Goal: Information Seeking & Learning: Learn about a topic

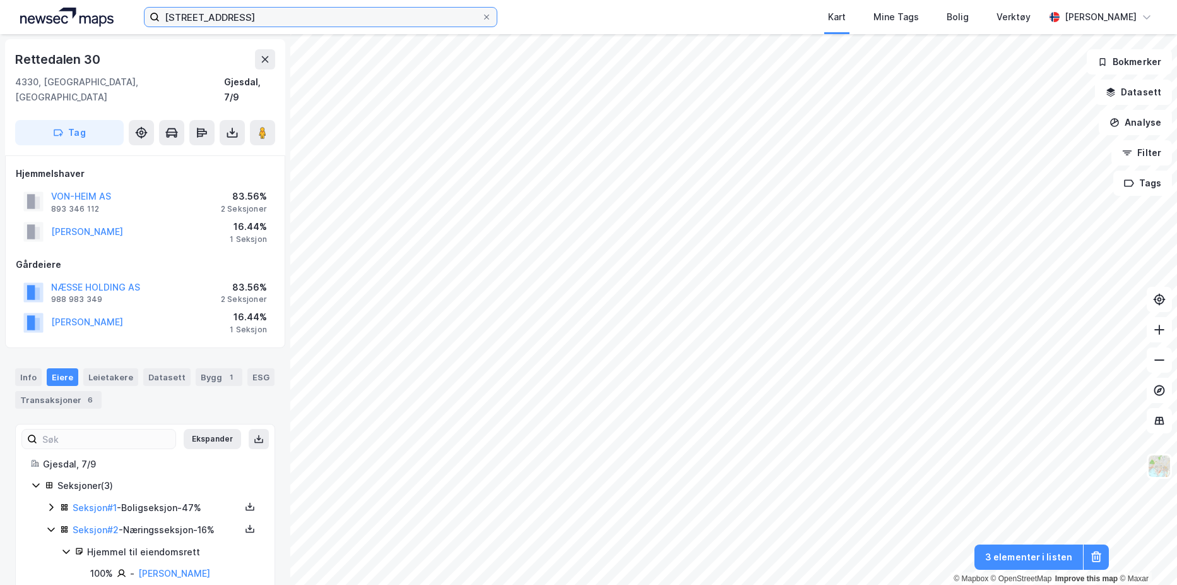
click at [323, 20] on input "sandnesveien 20" at bounding box center [321, 17] width 322 height 19
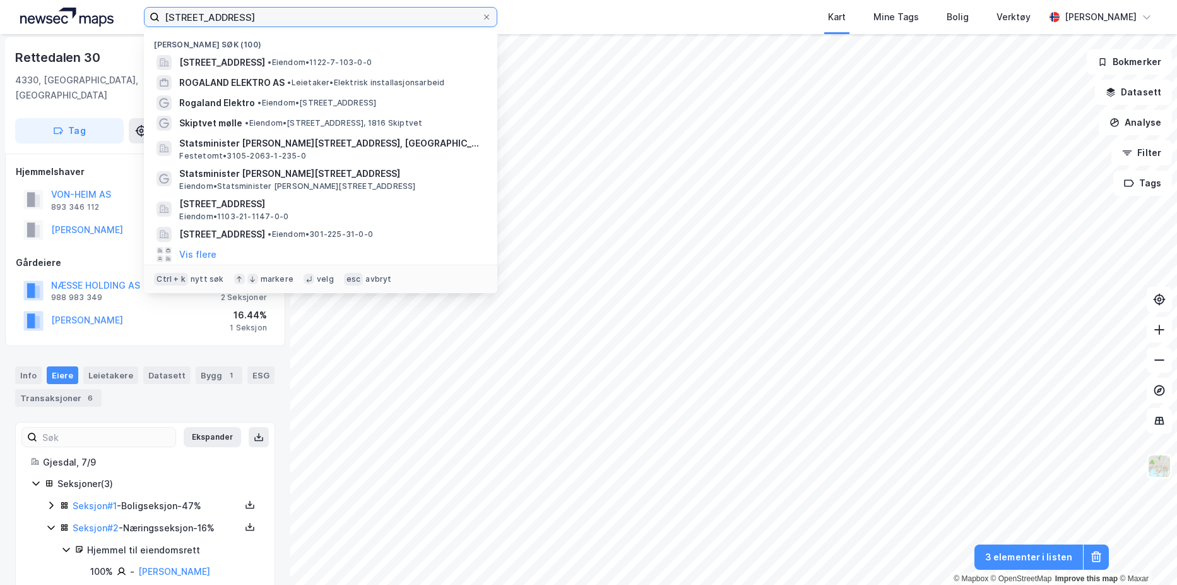
click at [323, 20] on input "sandnesveien 20" at bounding box center [321, 17] width 322 height 19
paste input "[STREET_ADDRESS]"
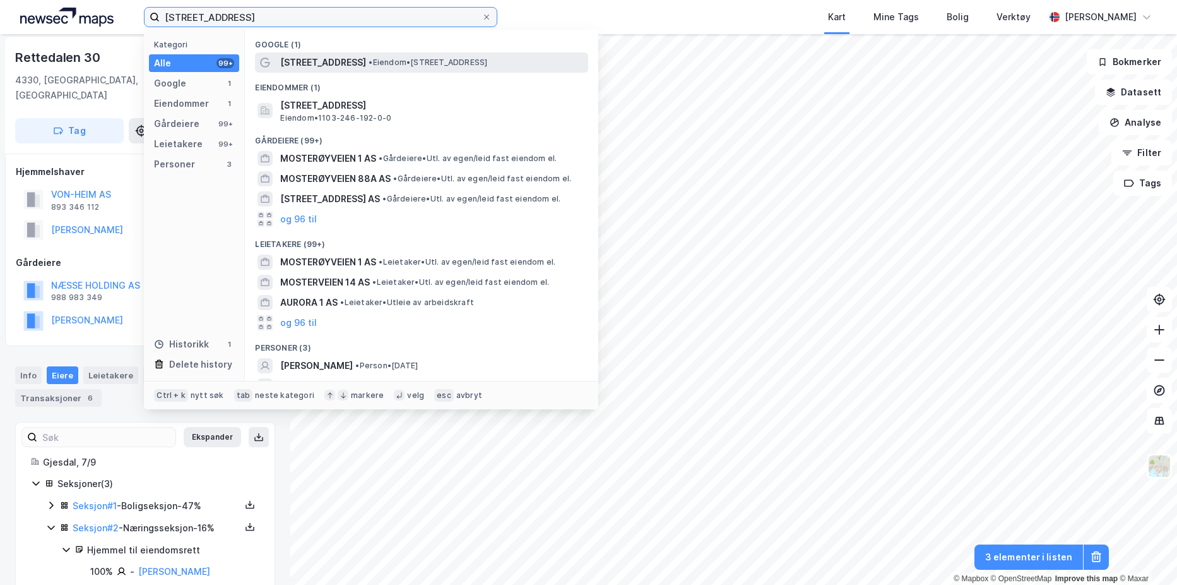
type input "[STREET_ADDRESS]"
click at [323, 62] on span "[STREET_ADDRESS]" at bounding box center [323, 62] width 86 height 15
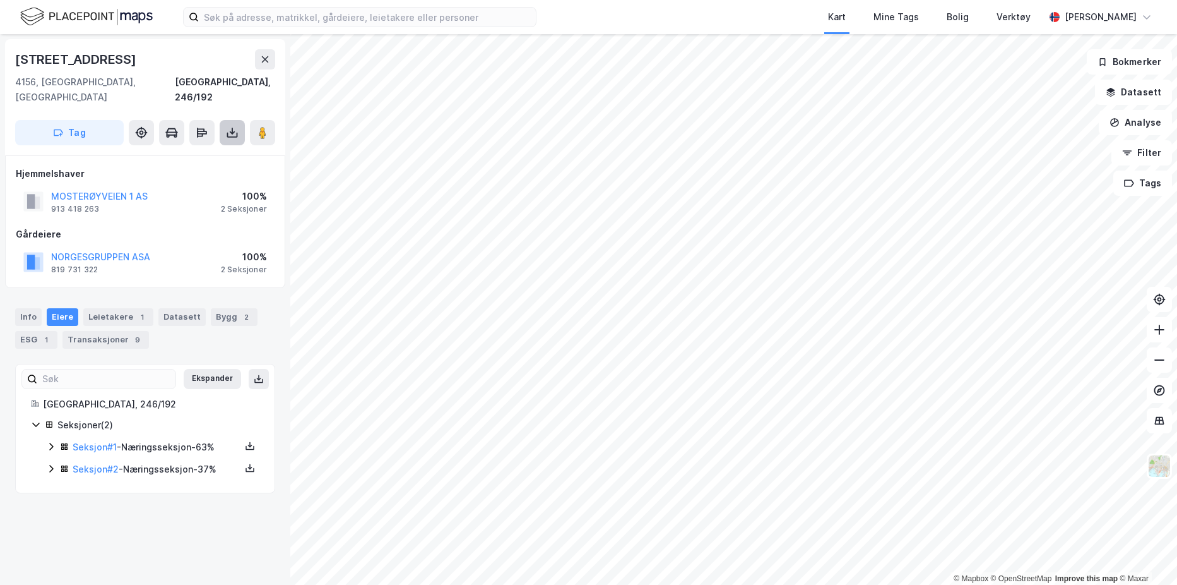
click at [229, 126] on icon at bounding box center [232, 132] width 13 height 13
click at [189, 207] on div "Hjemmelshaver MOSTERØYVEIEN 1 AS 913 418 263 100% 2 Seksjoner Gårdeiere NORGESG…" at bounding box center [145, 221] width 259 height 111
click at [221, 121] on button at bounding box center [232, 132] width 25 height 25
click at [206, 153] on div "Last ned grunnbok" at bounding box center [169, 158] width 73 height 10
drag, startPoint x: 169, startPoint y: 81, endPoint x: 283, endPoint y: 82, distance: 114.9
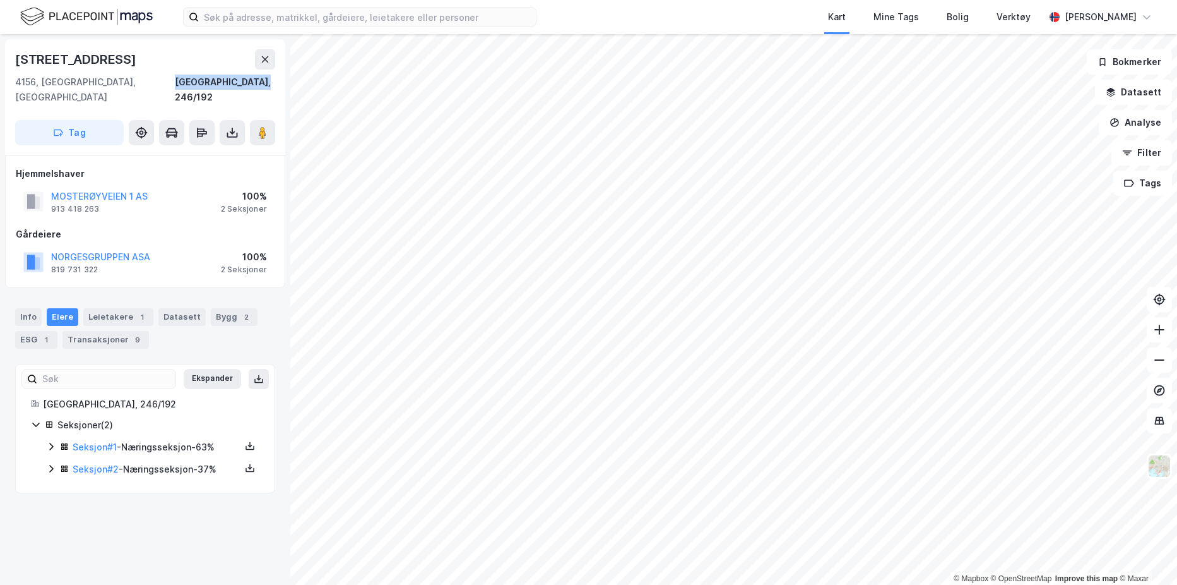
click at [283, 82] on div "Mosterøyveien 1 4156, [GEOGRAPHIC_DATA], [GEOGRAPHIC_DATA] [GEOGRAPHIC_DATA], 2…" at bounding box center [145, 309] width 290 height 551
copy div "[GEOGRAPHIC_DATA], 246/192"
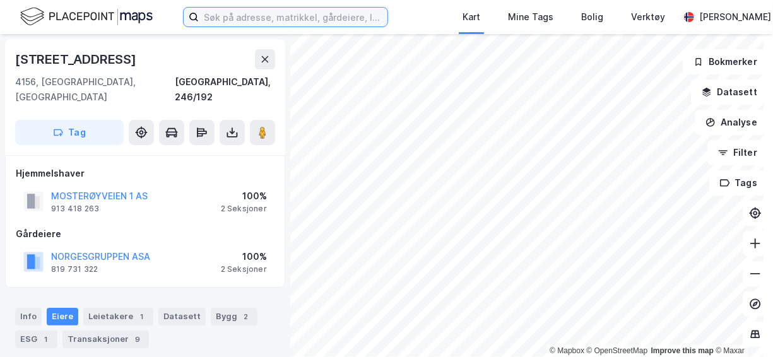
click at [286, 20] on input at bounding box center [293, 17] width 189 height 19
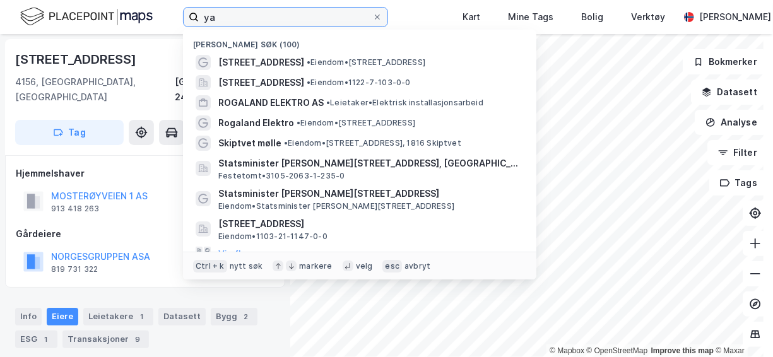
type input "y"
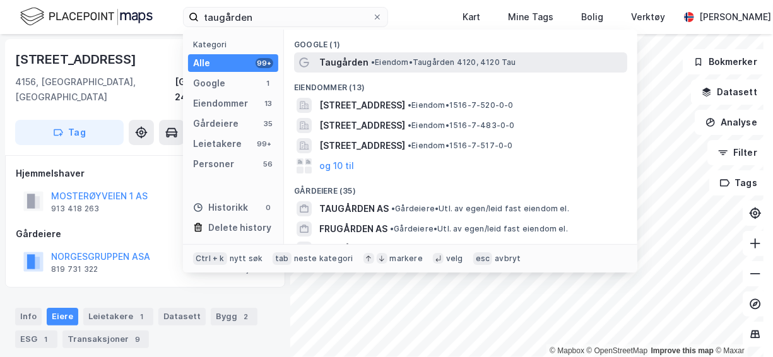
click at [413, 62] on span "• Eiendom • Taugården 4120, [GEOGRAPHIC_DATA]" at bounding box center [443, 62] width 145 height 10
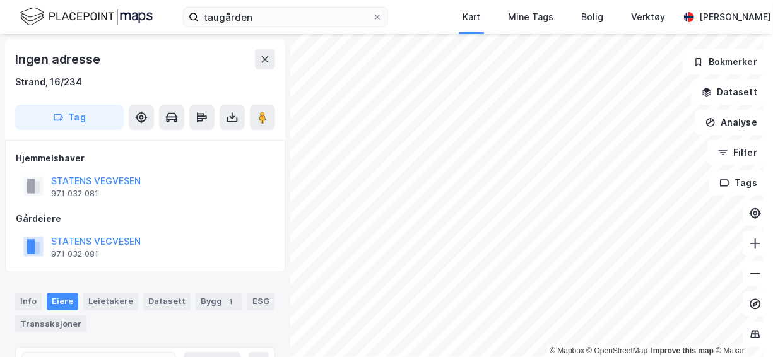
click at [285, 1] on div "taugården Kart Mine Tags [PERSON_NAME] Verktøy [PERSON_NAME]" at bounding box center [386, 17] width 773 height 34
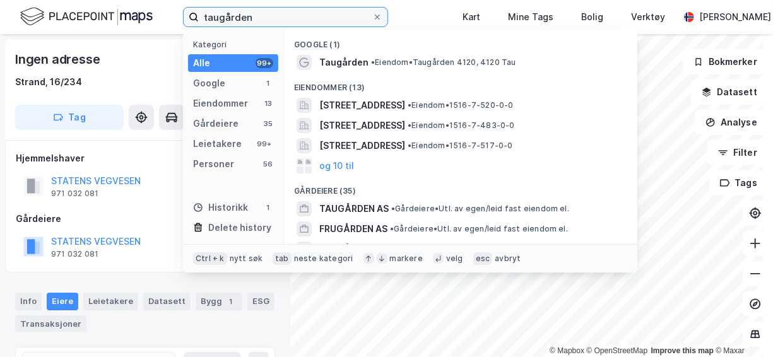
click at [277, 14] on input "taugården" at bounding box center [286, 17] width 174 height 19
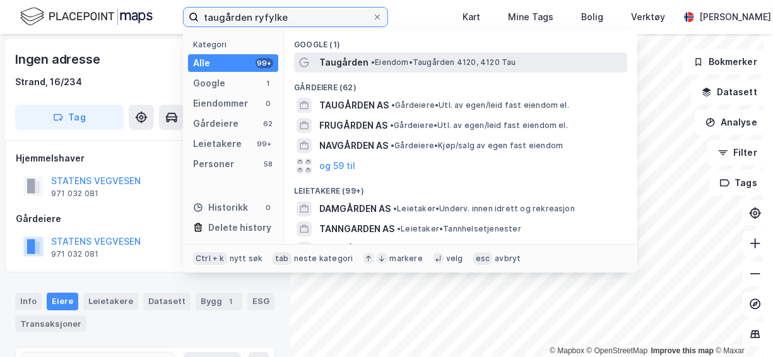
type input "taugården ryfylke"
click at [424, 60] on span "• Eiendom • Taugården 4120, [GEOGRAPHIC_DATA]" at bounding box center [443, 62] width 145 height 10
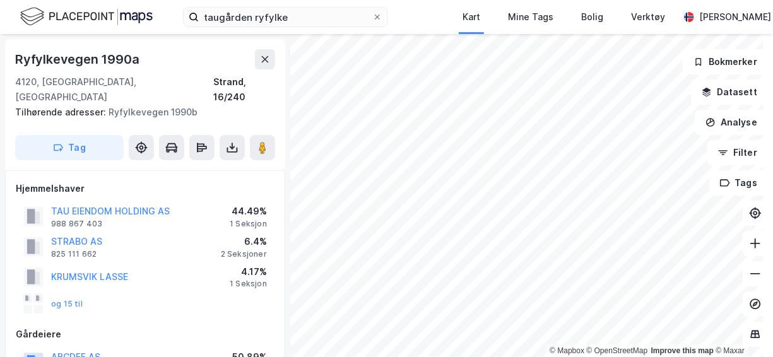
click at [50, 294] on div "og 15 til" at bounding box center [52, 304] width 59 height 20
click at [78, 294] on div "og 15 til" at bounding box center [52, 304] width 59 height 20
click at [68, 294] on div "og 15 til" at bounding box center [52, 304] width 59 height 20
click at [69, 294] on div "og 15 til" at bounding box center [52, 304] width 59 height 20
click at [0, 0] on button "og 15 til" at bounding box center [0, 0] width 0 height 0
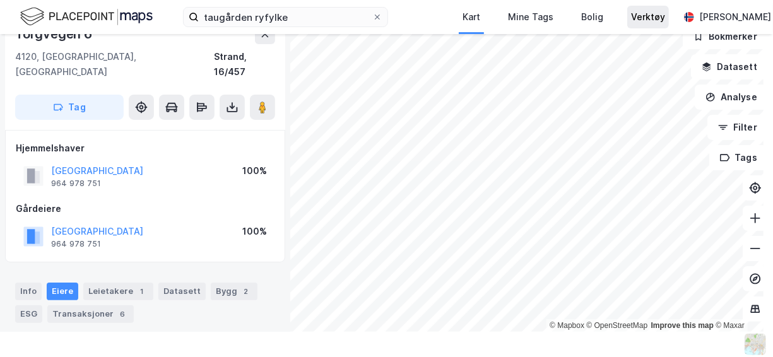
scroll to position [4, 0]
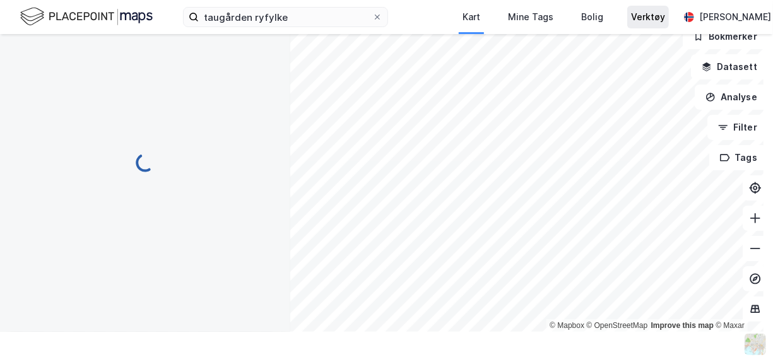
scroll to position [4, 0]
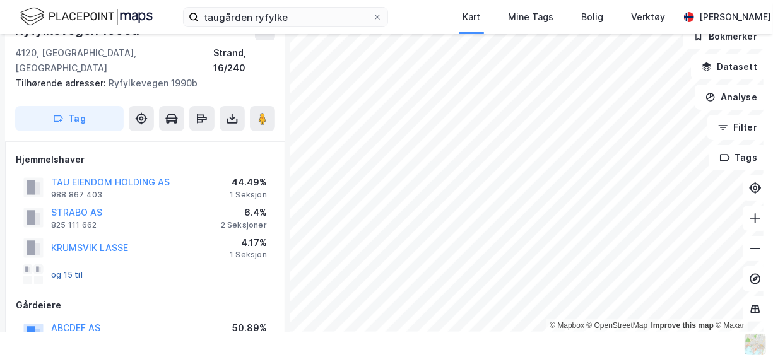
click at [0, 0] on button "og 15 til" at bounding box center [0, 0] width 0 height 0
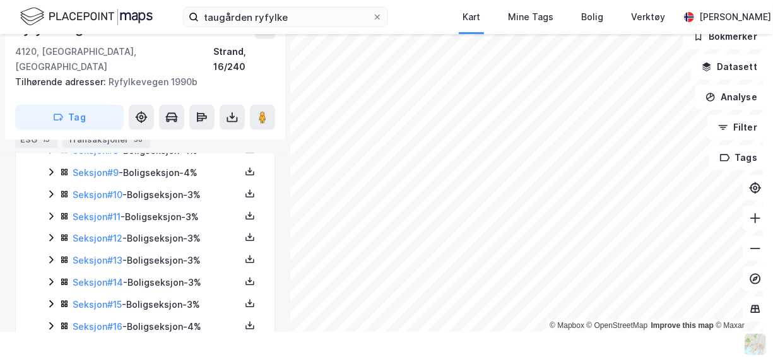
scroll to position [571, 0]
click at [245, 299] on icon at bounding box center [250, 304] width 10 height 10
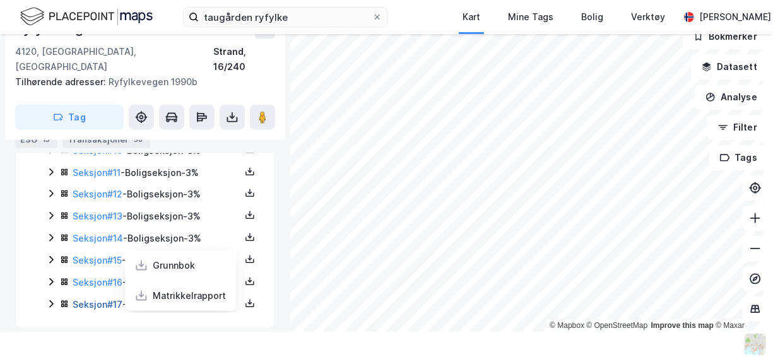
click at [95, 299] on link "Seksjon # 17" at bounding box center [98, 304] width 50 height 11
